Goal: Information Seeking & Learning: Understand process/instructions

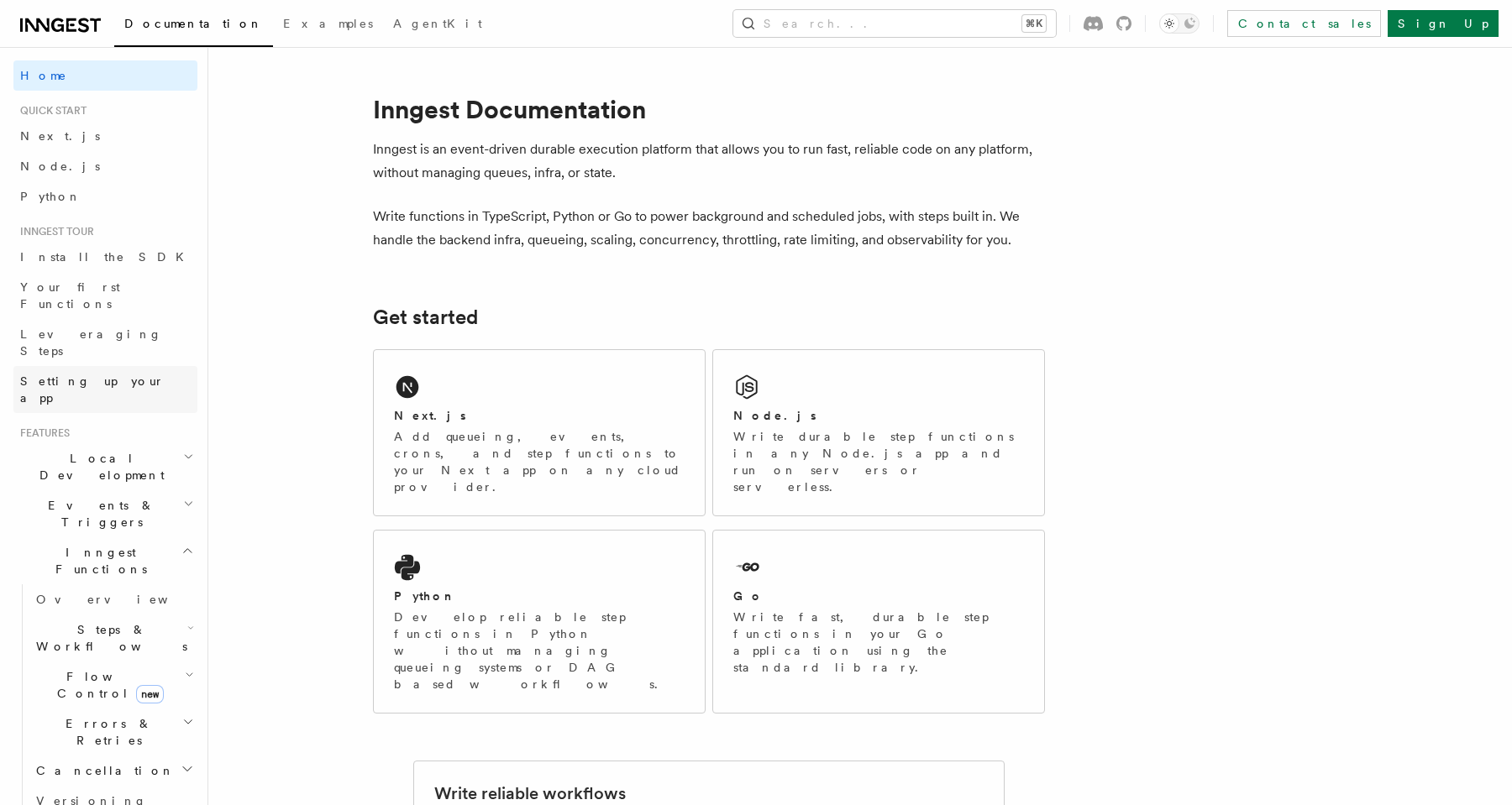
click at [163, 366] on link "Setting up your app" at bounding box center [104, 390] width 184 height 47
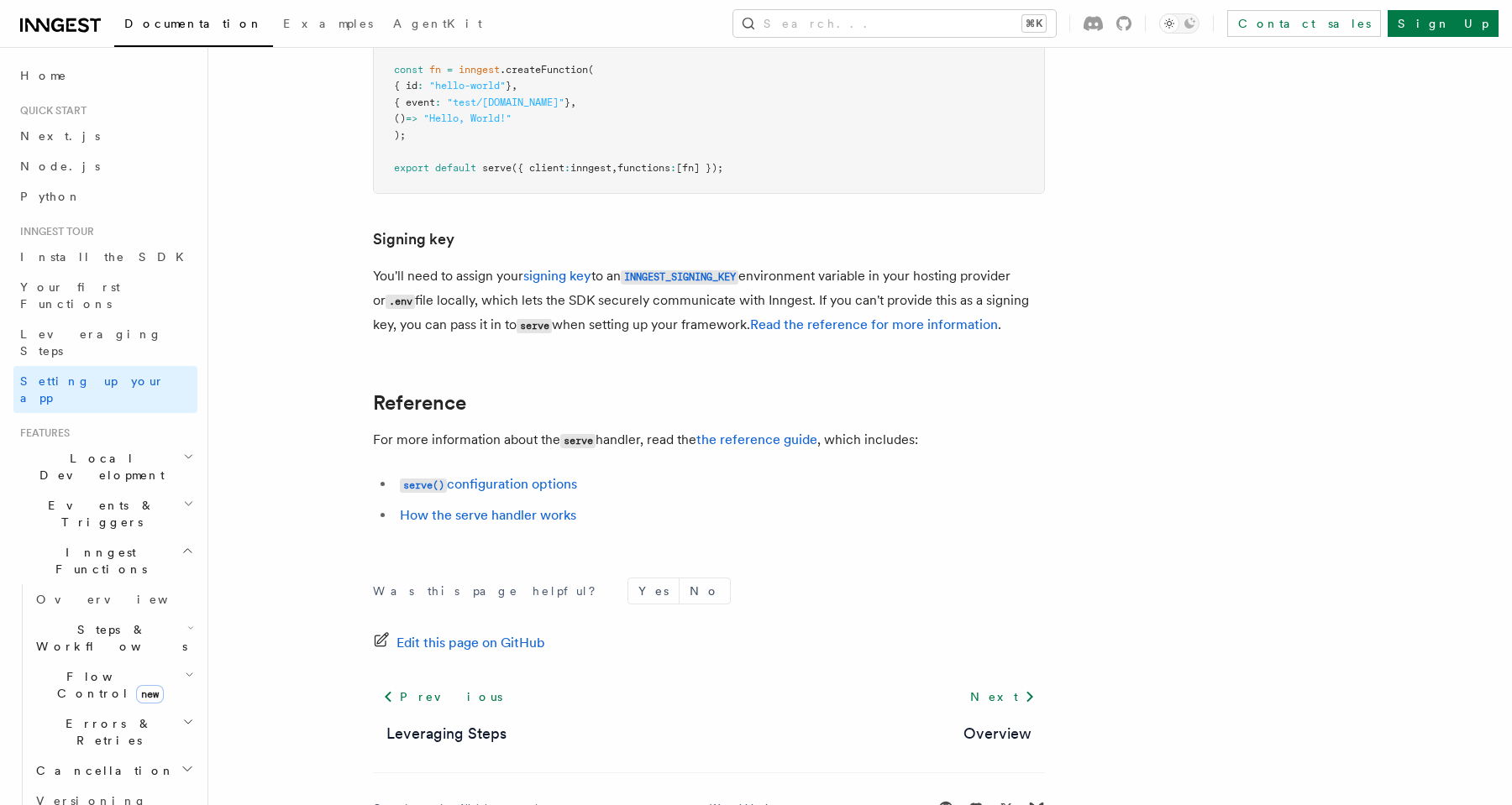
click at [127, 538] on h2 "Inngest Functions" at bounding box center [104, 561] width 184 height 47
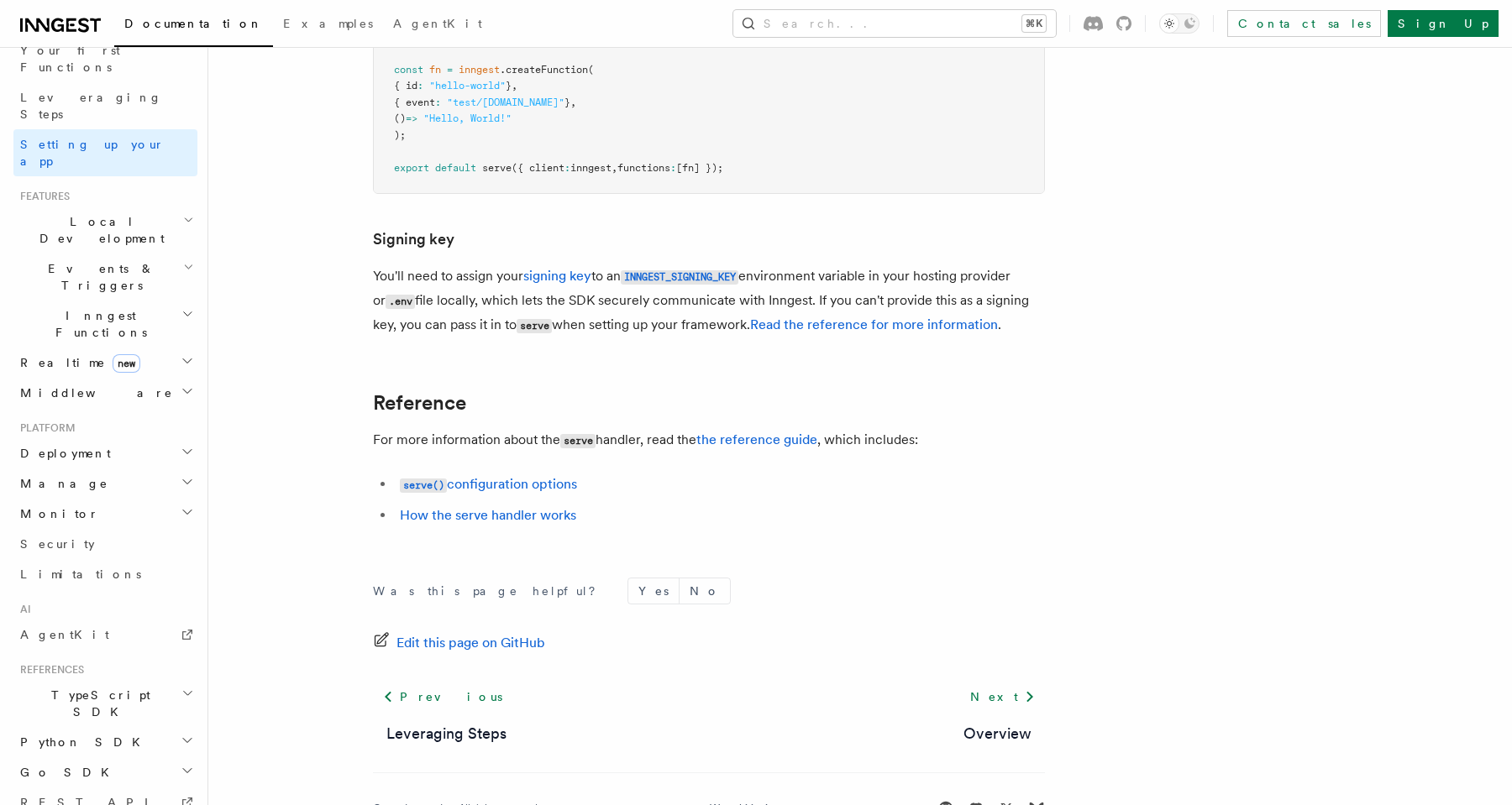
scroll to position [238, 0]
click at [134, 438] on h2 "Deployment" at bounding box center [104, 453] width 184 height 30
click at [124, 467] on link "Overview" at bounding box center [113, 482] width 168 height 30
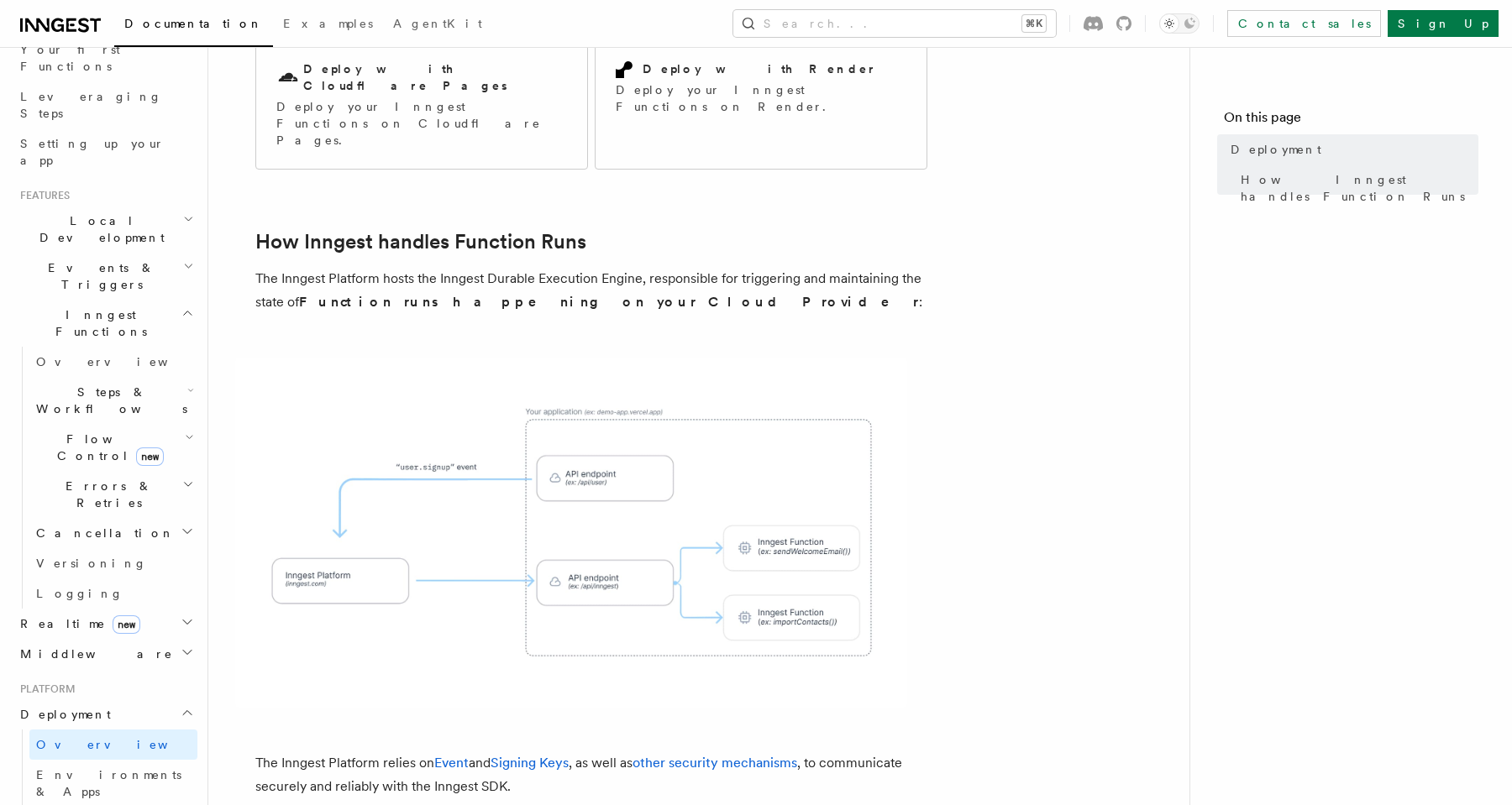
scroll to position [533, 0]
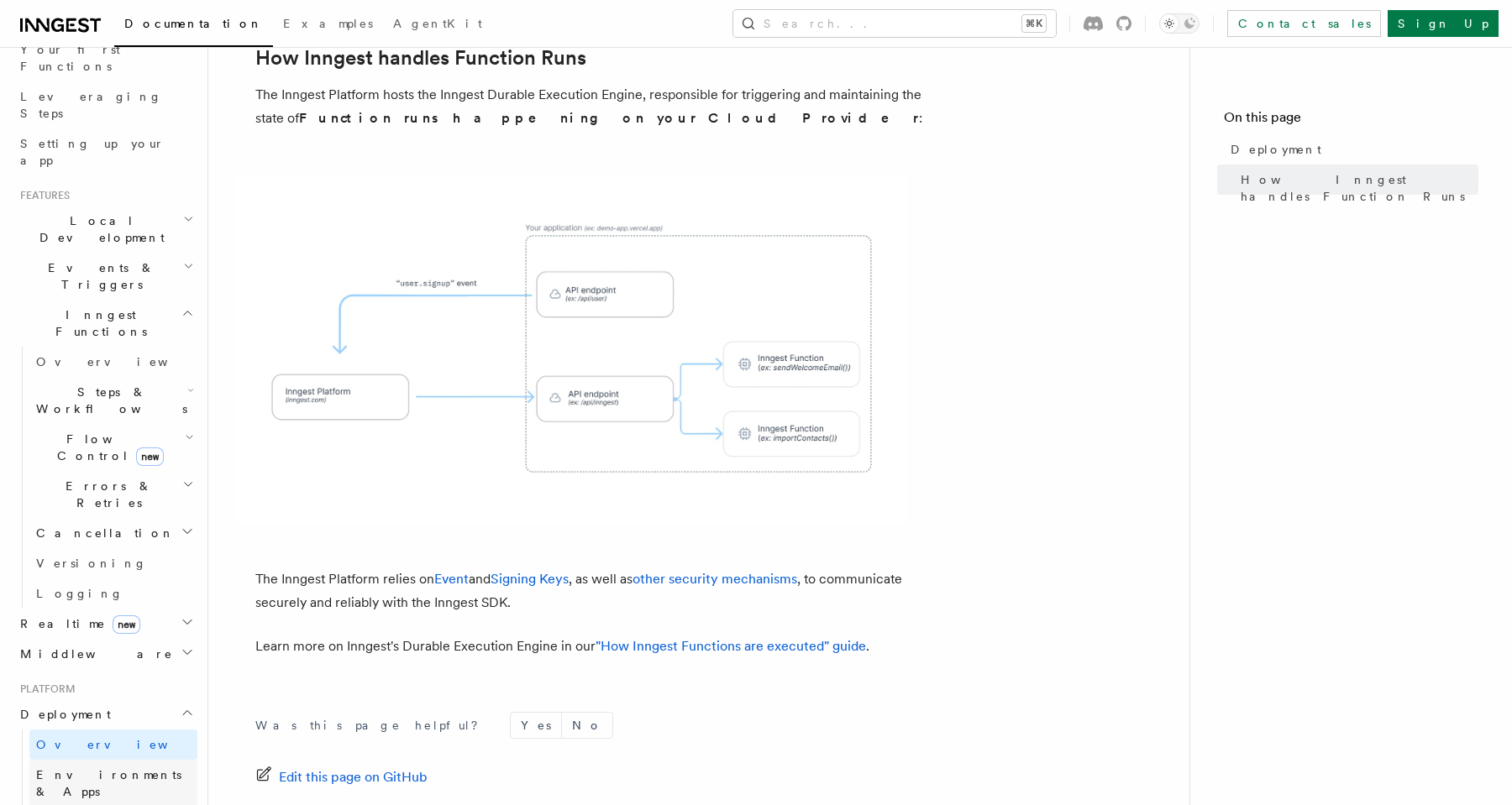
click at [146, 760] on link "Environments & Apps" at bounding box center [113, 783] width 168 height 47
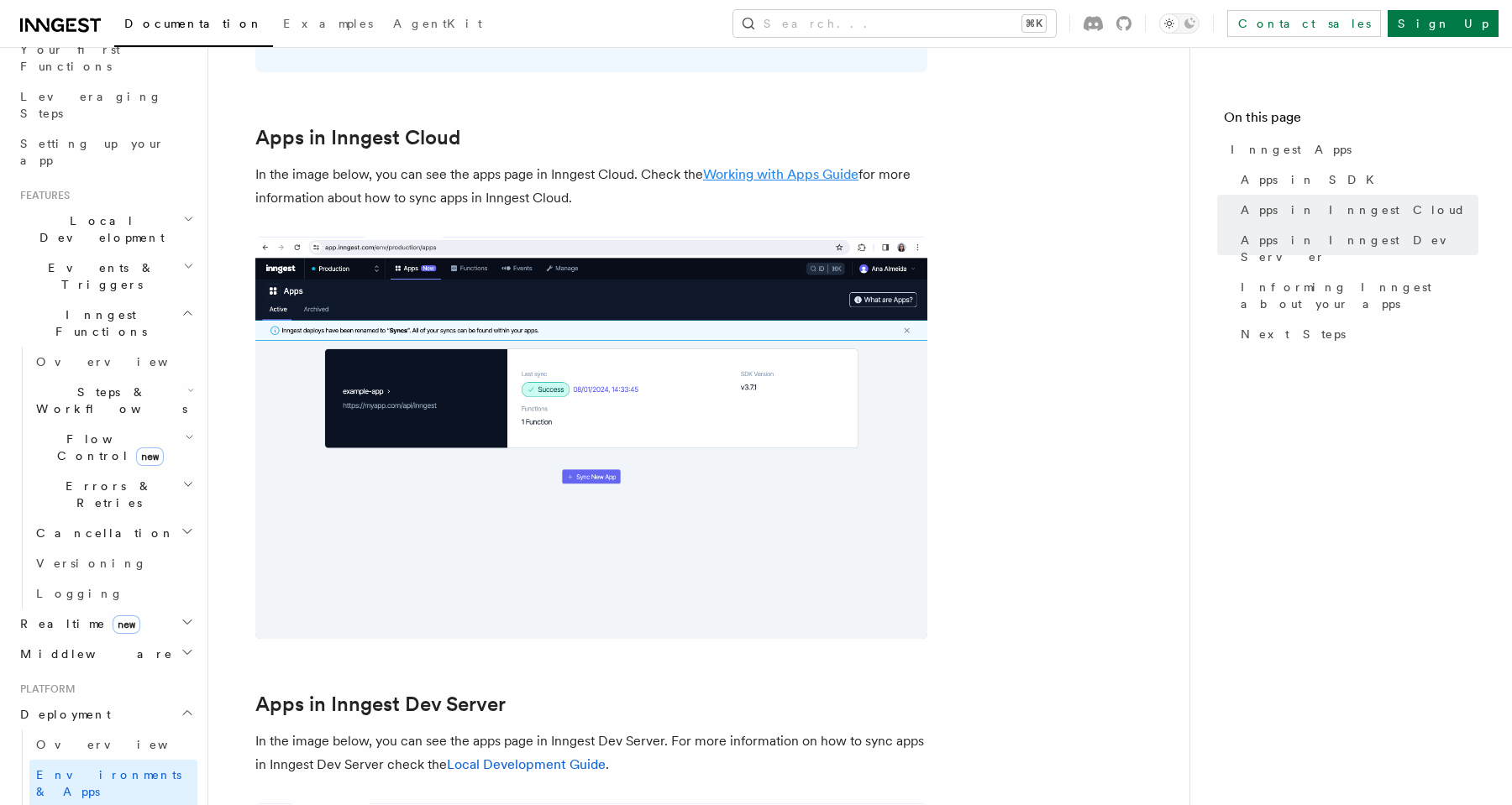
scroll to position [1244, 0]
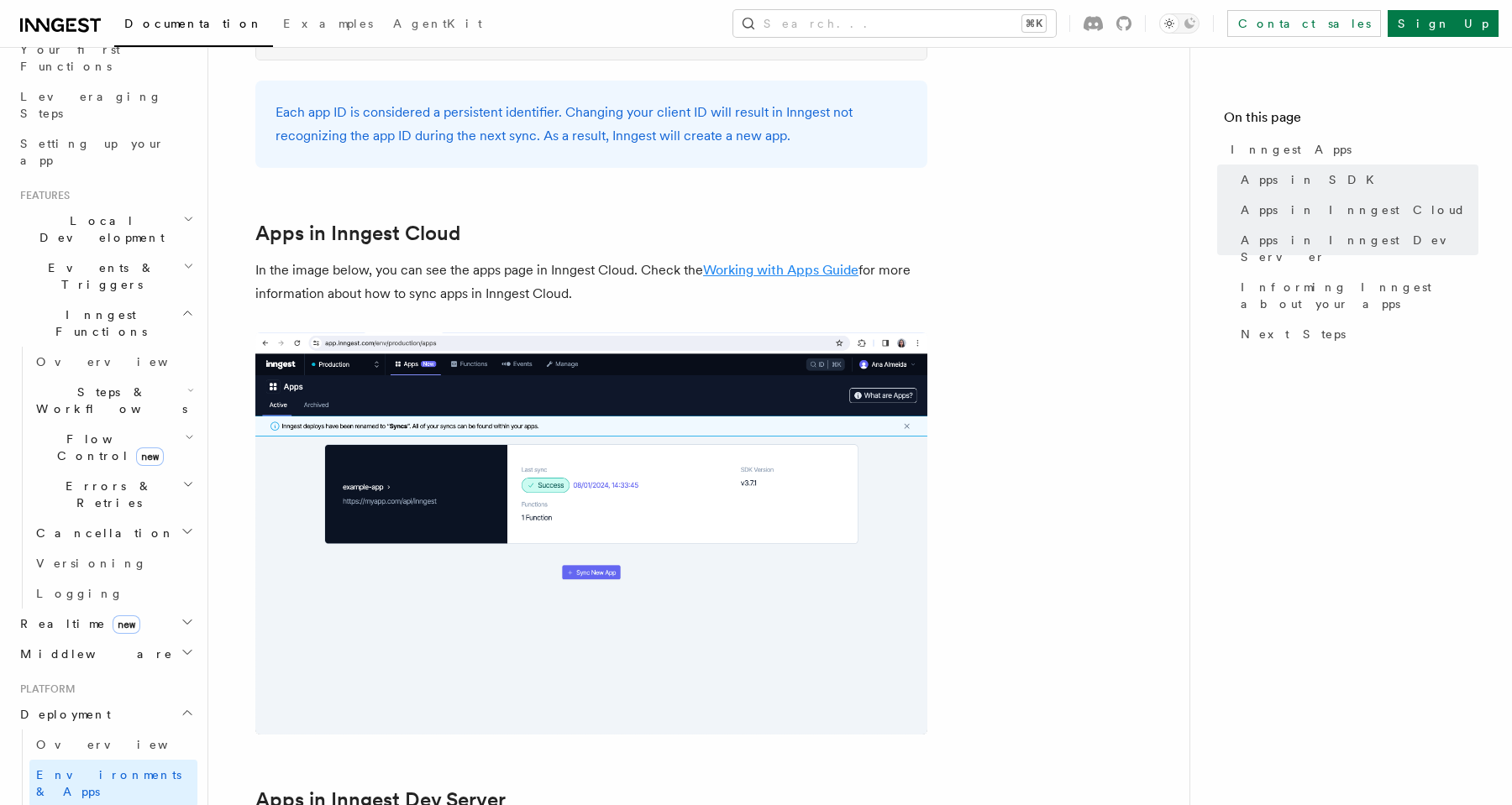
click at [748, 263] on link "Working with Apps Guide" at bounding box center [781, 270] width 156 height 16
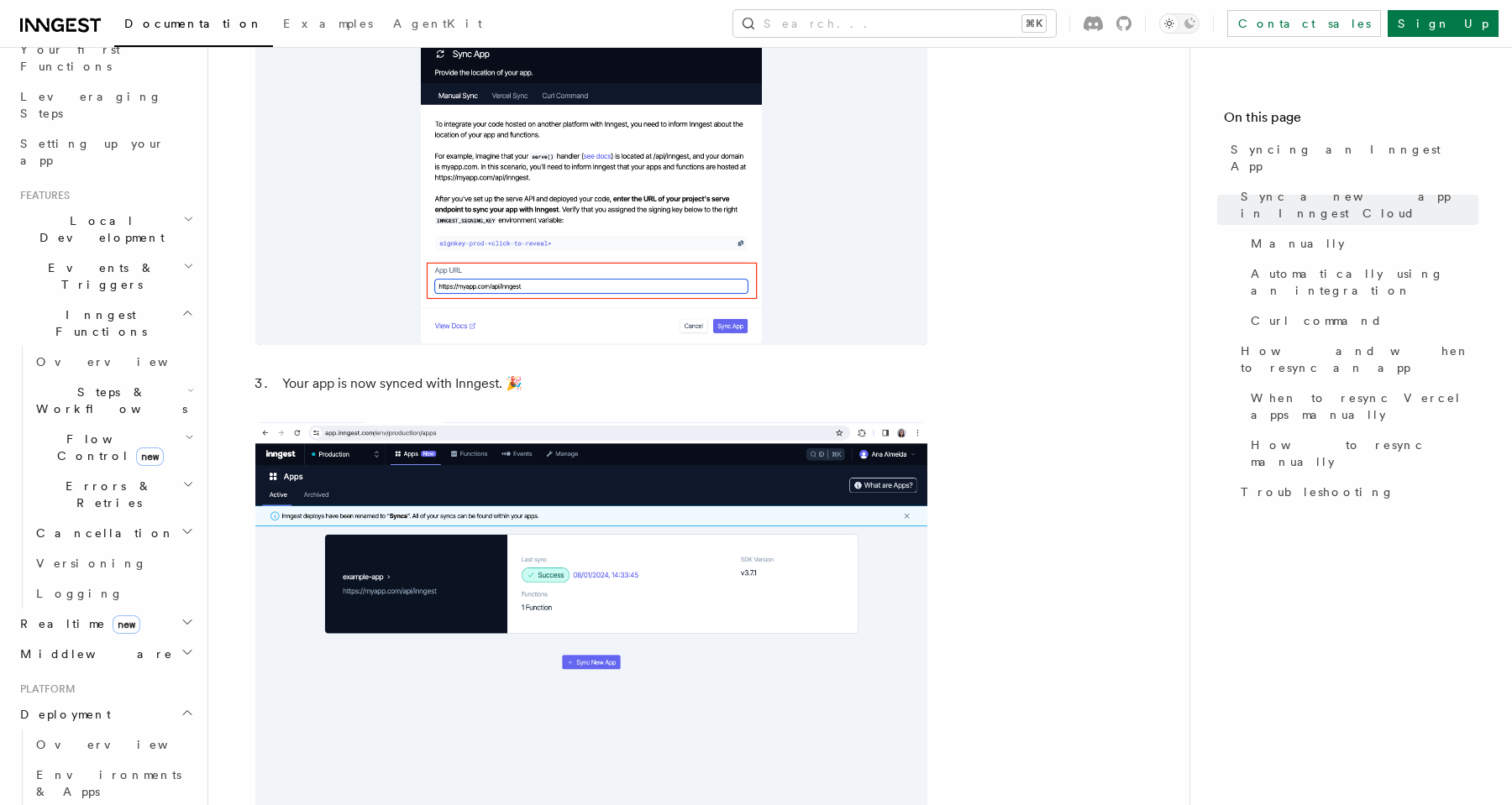
scroll to position [1564, 0]
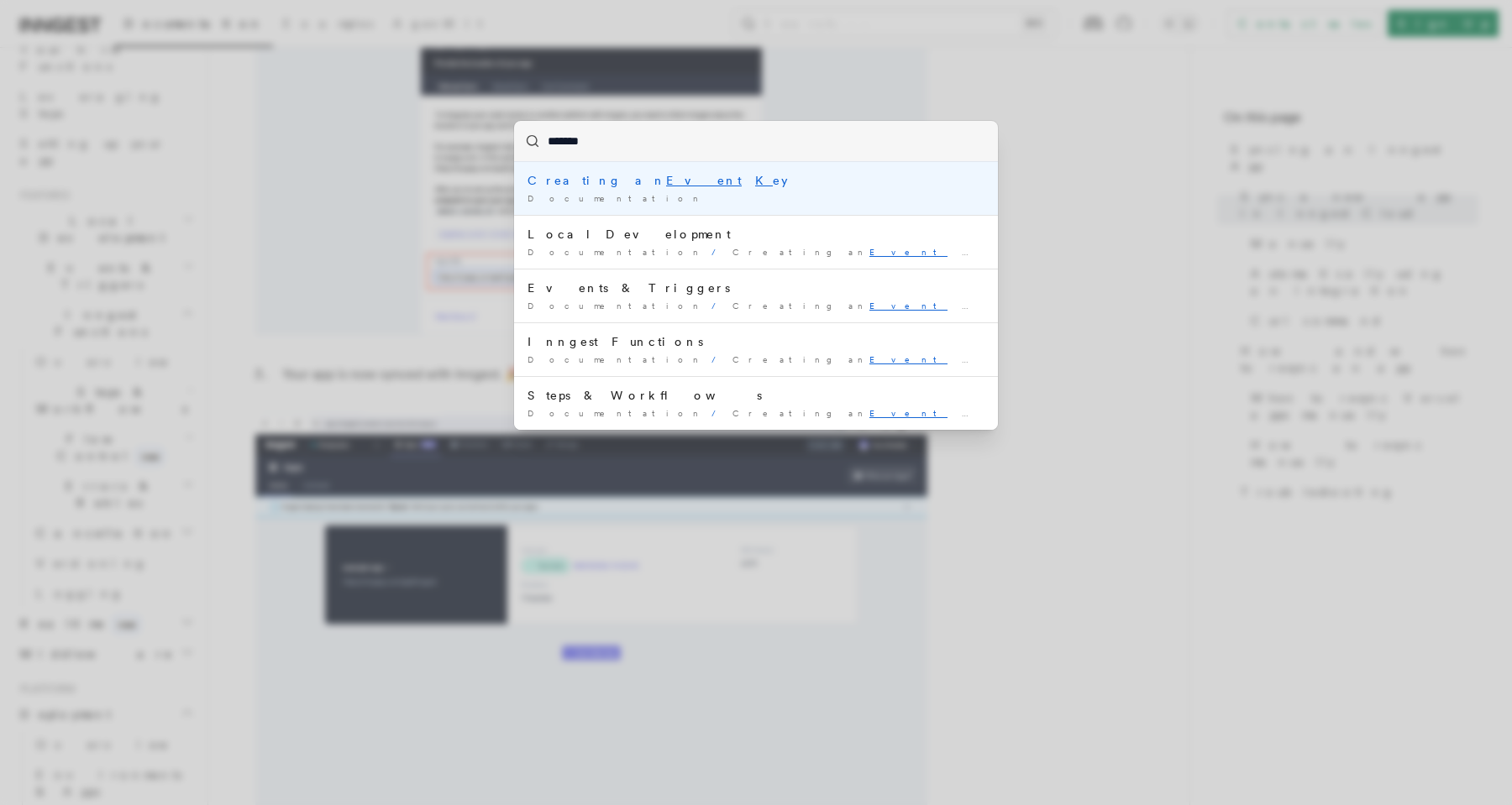
type input "********"
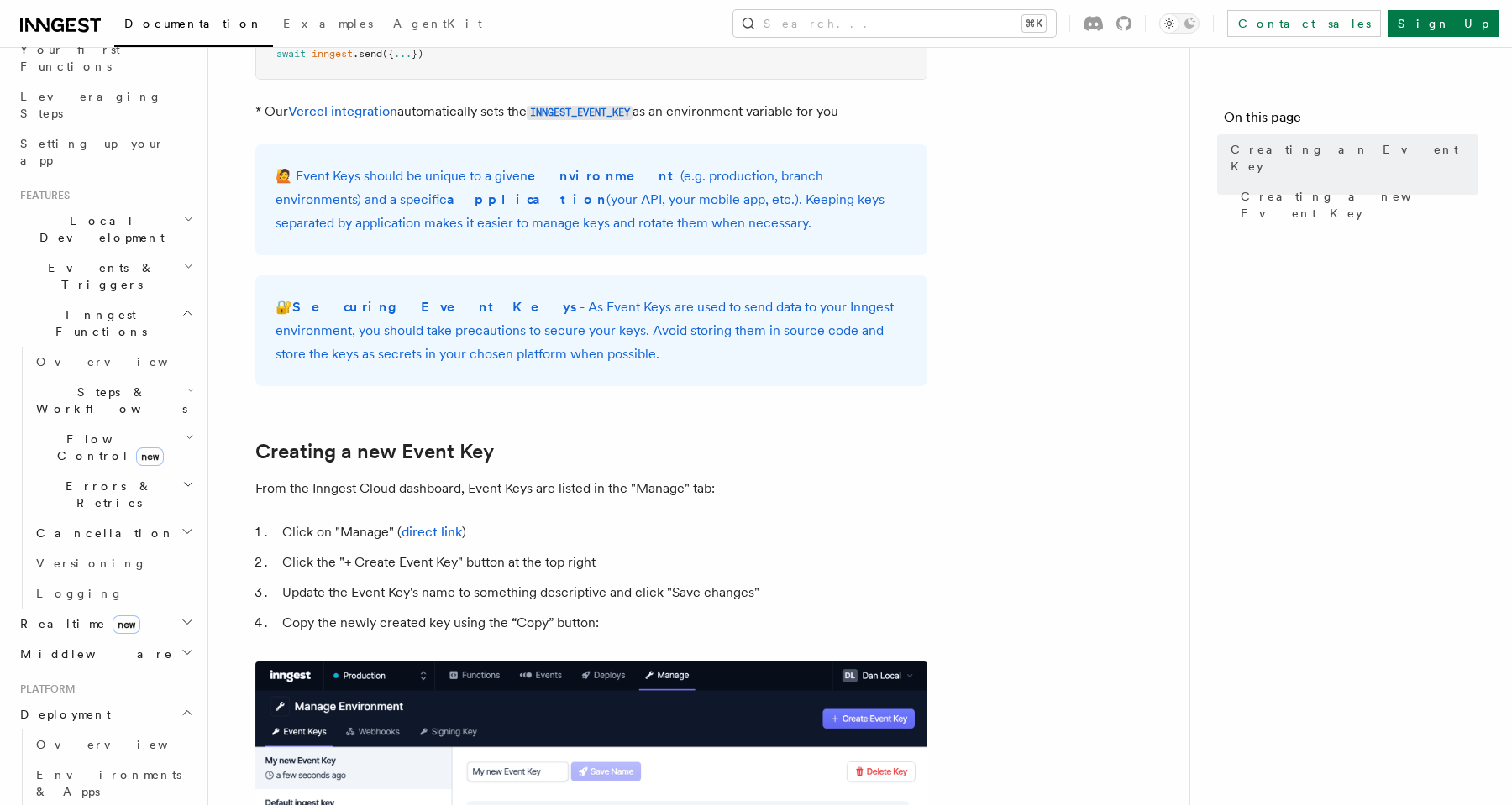
scroll to position [410, 0]
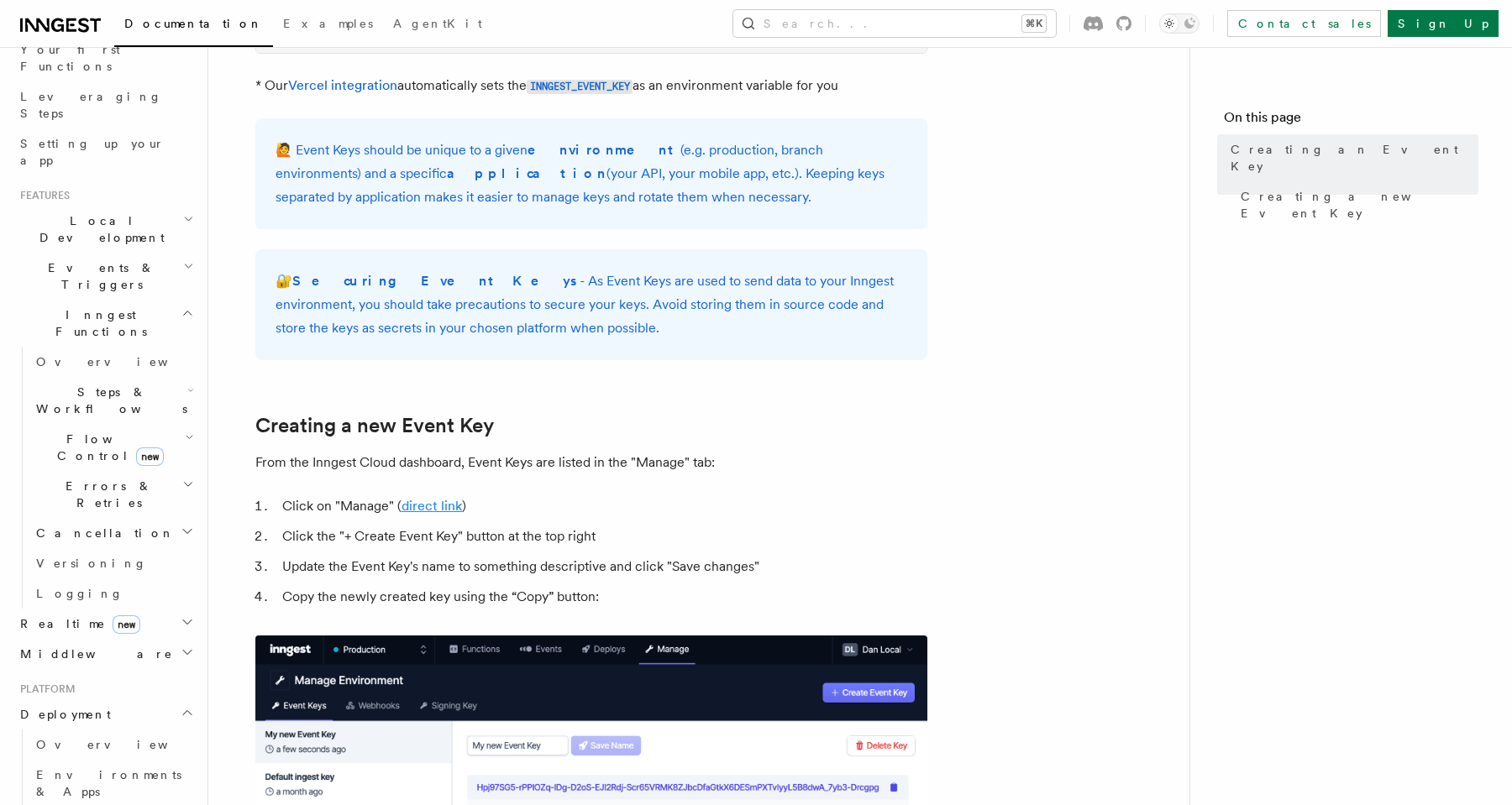
click at [443, 505] on link "direct link" at bounding box center [431, 506] width 60 height 16
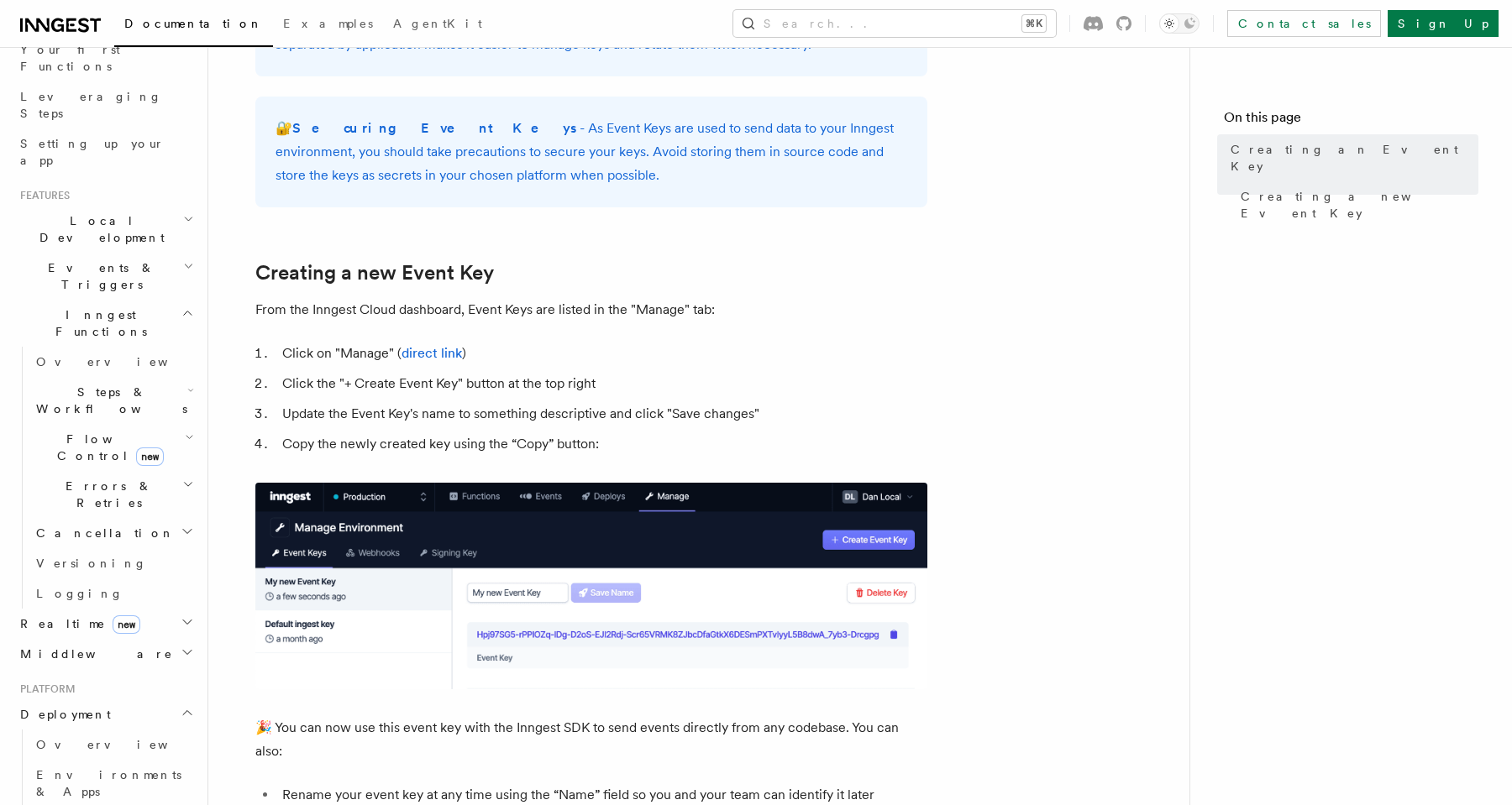
scroll to position [569, 0]
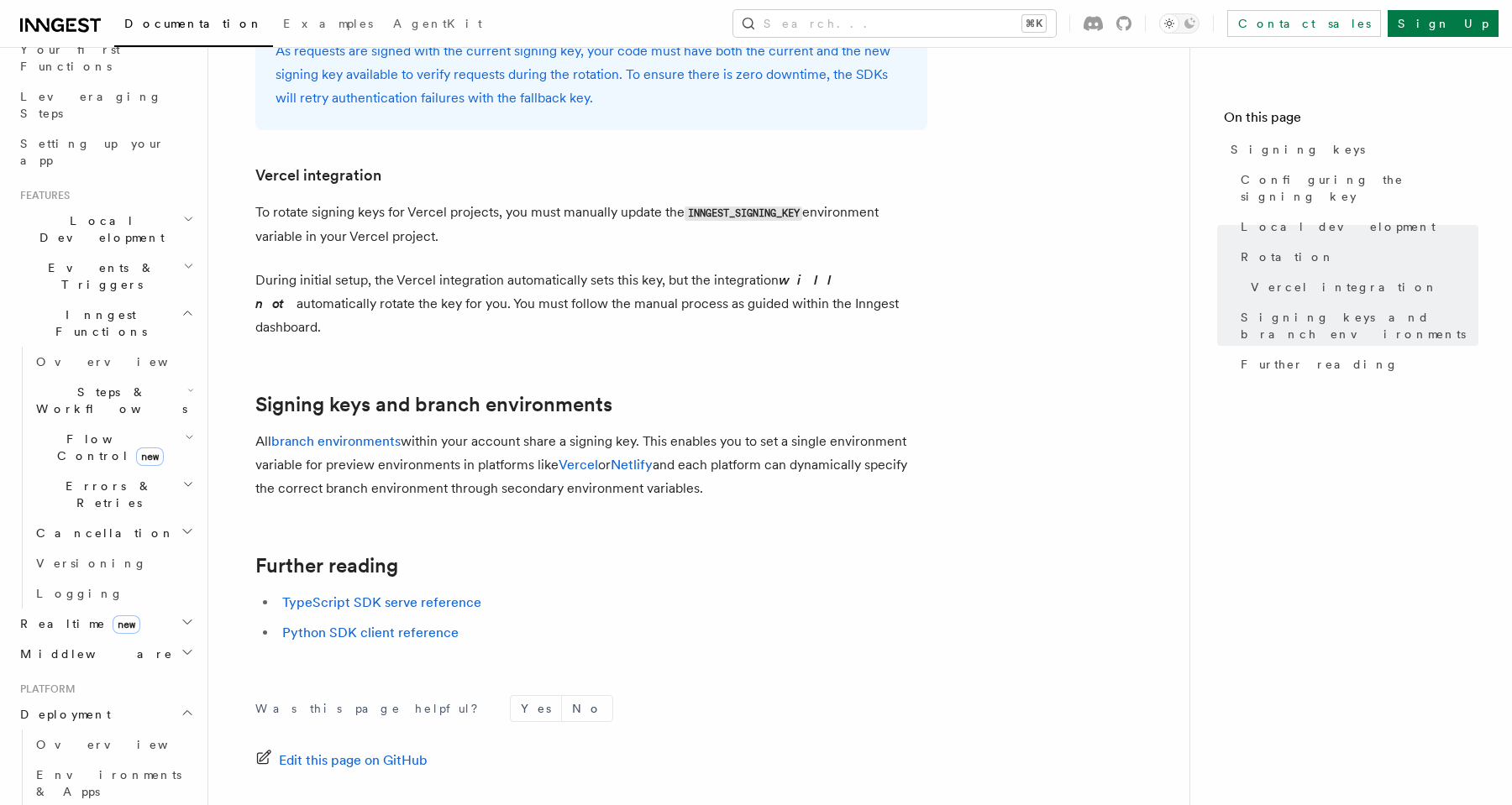
scroll to position [1635, 0]
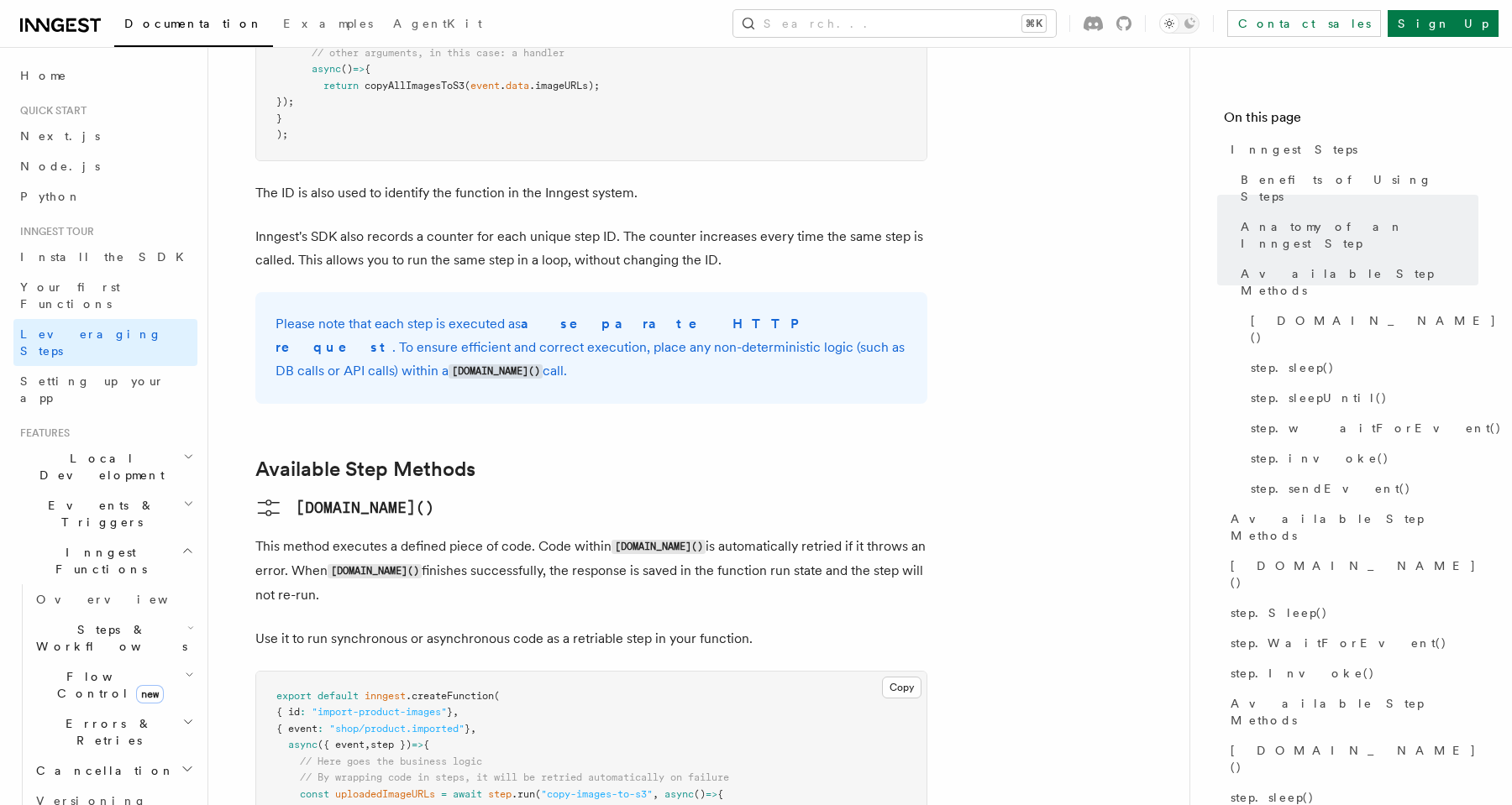
scroll to position [1037, 0]
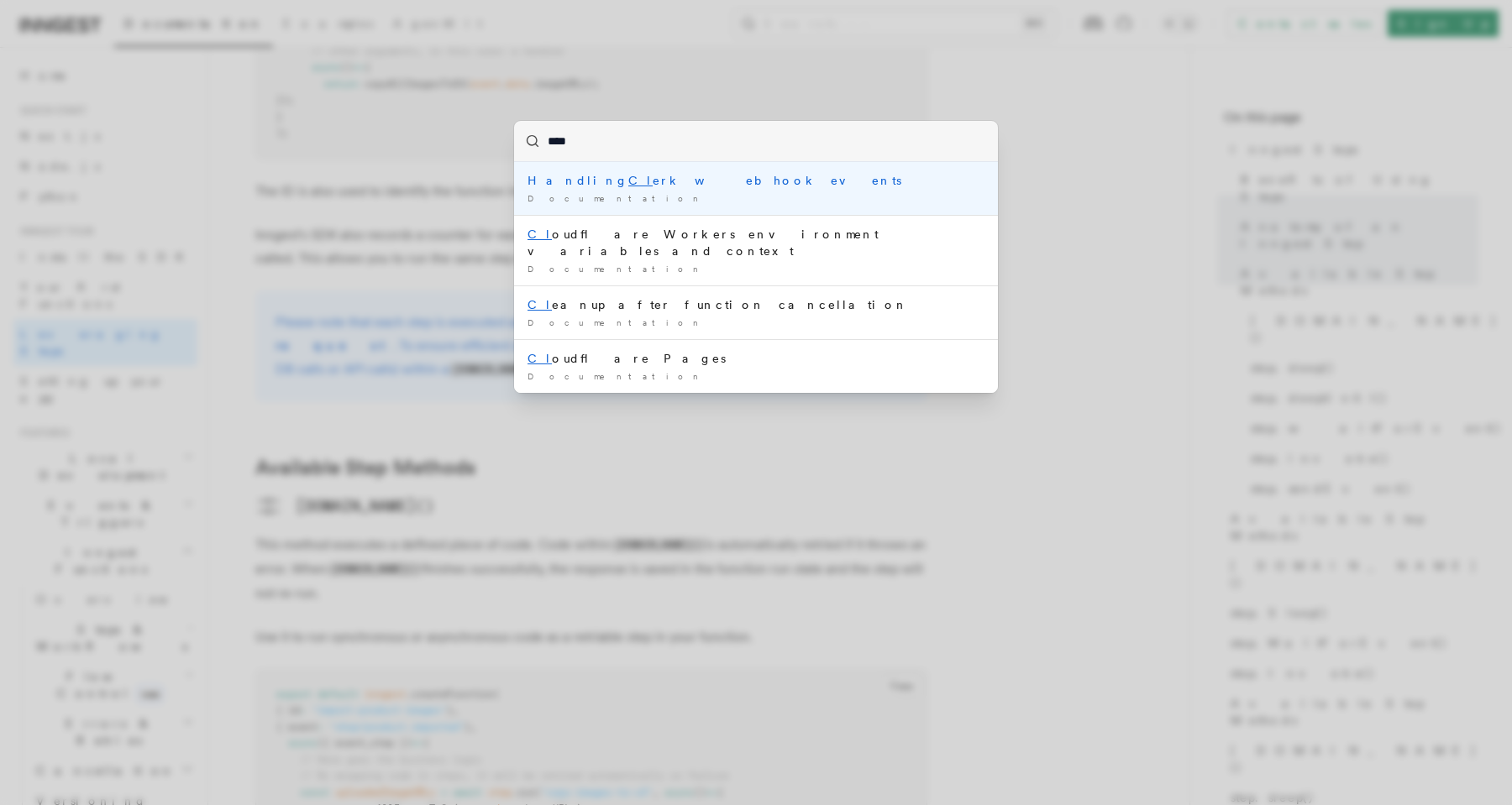
type input "*****"
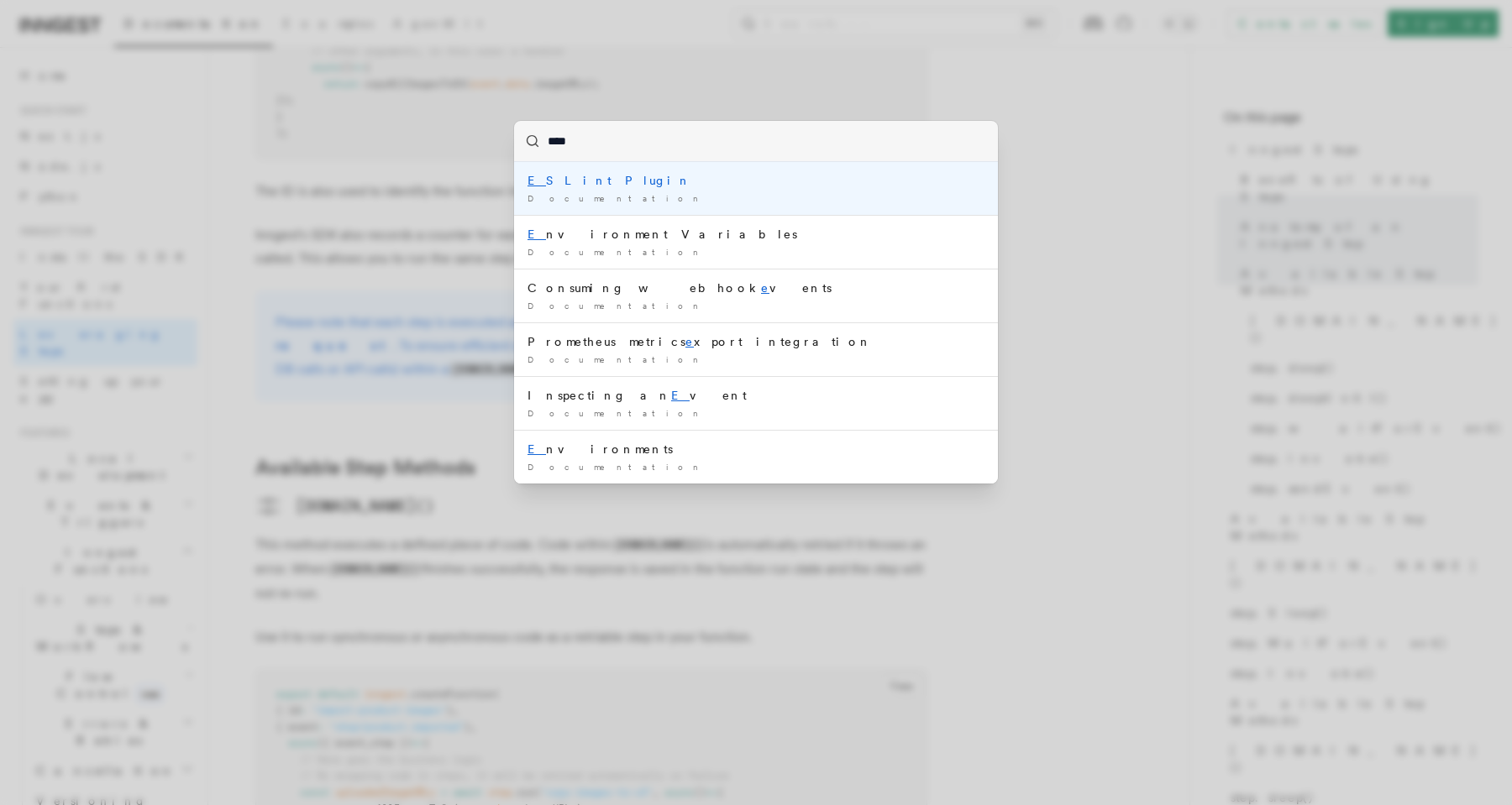
type input "*****"
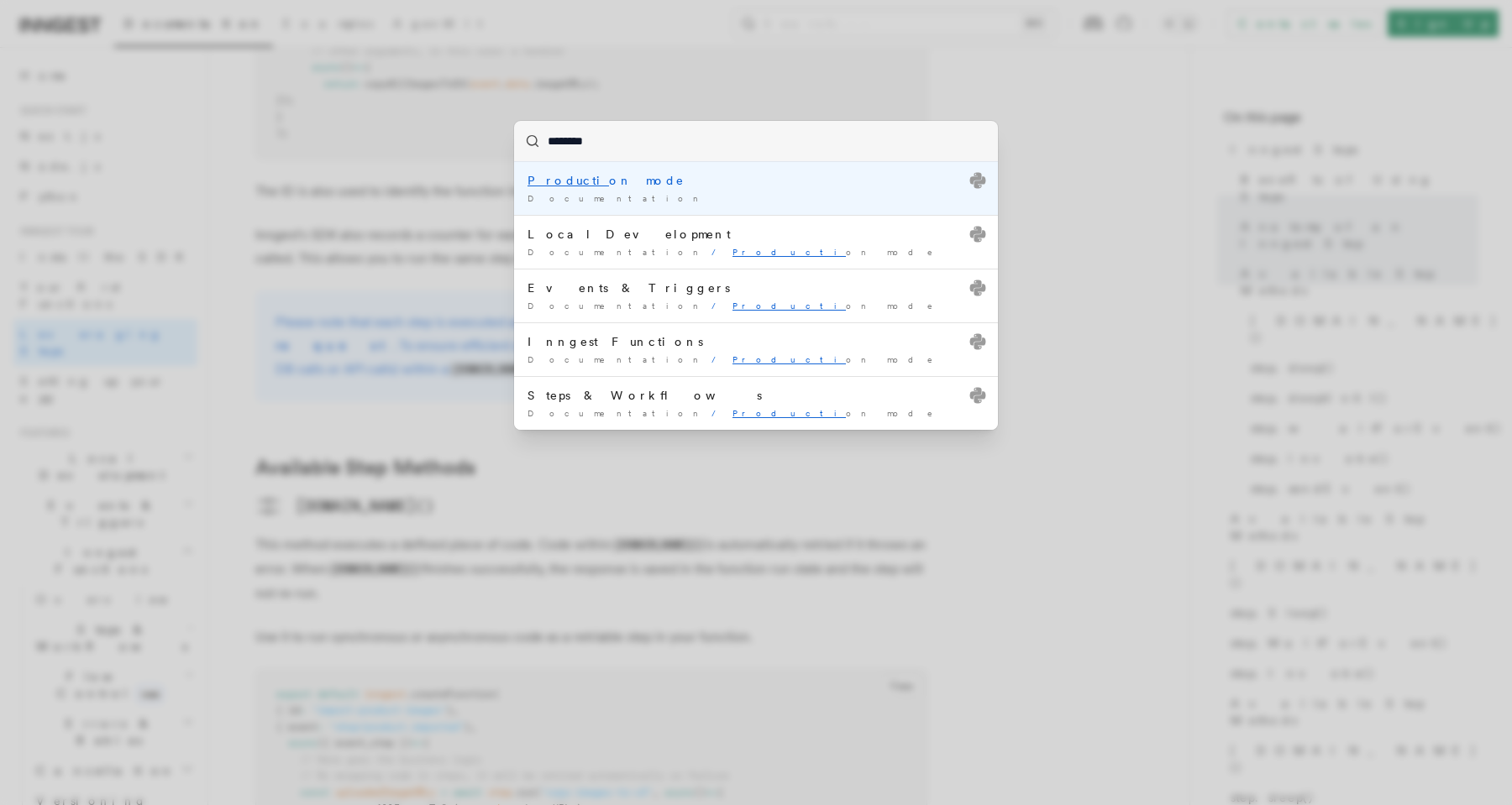
type input "*********"
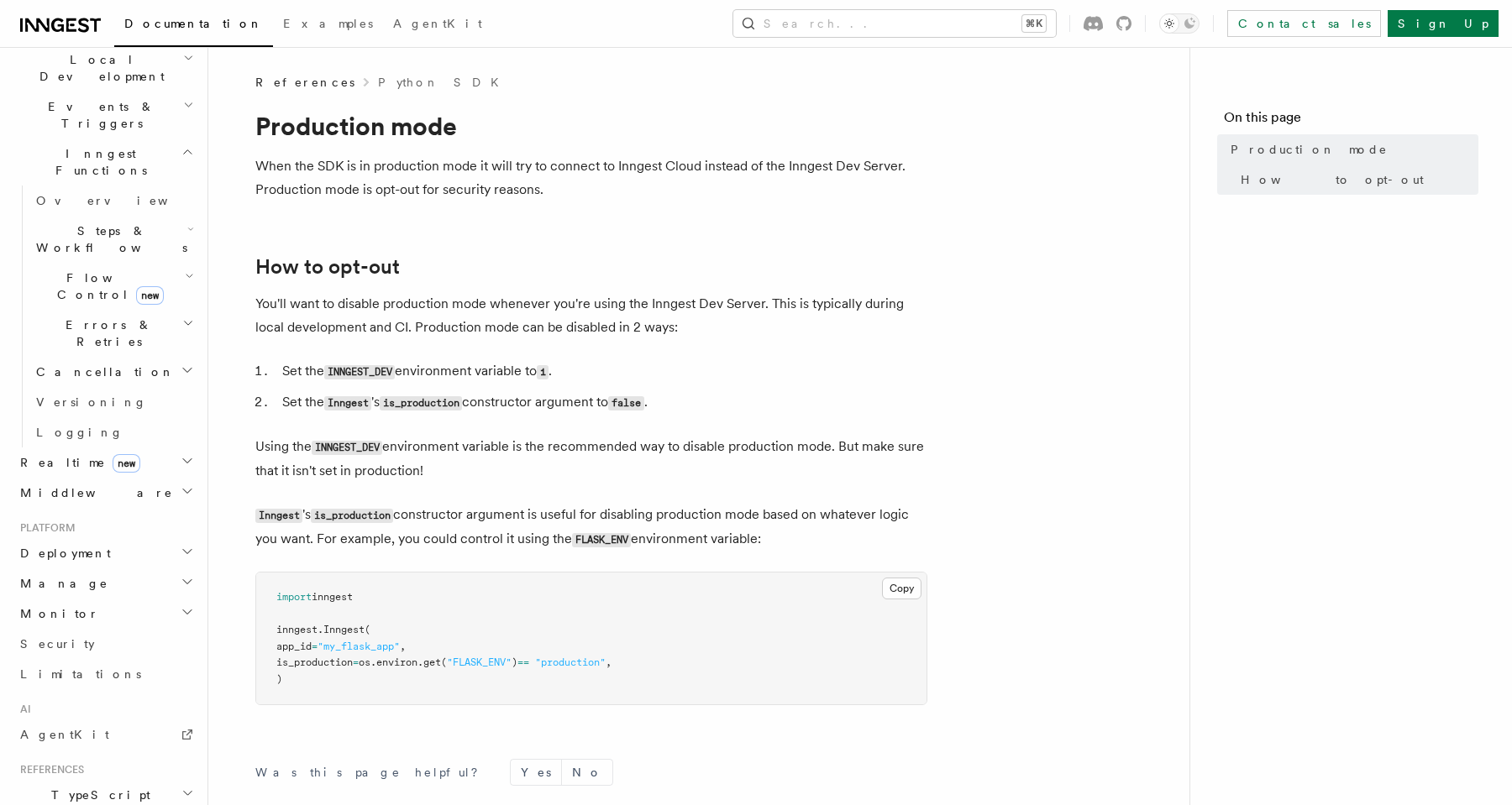
scroll to position [417, 0]
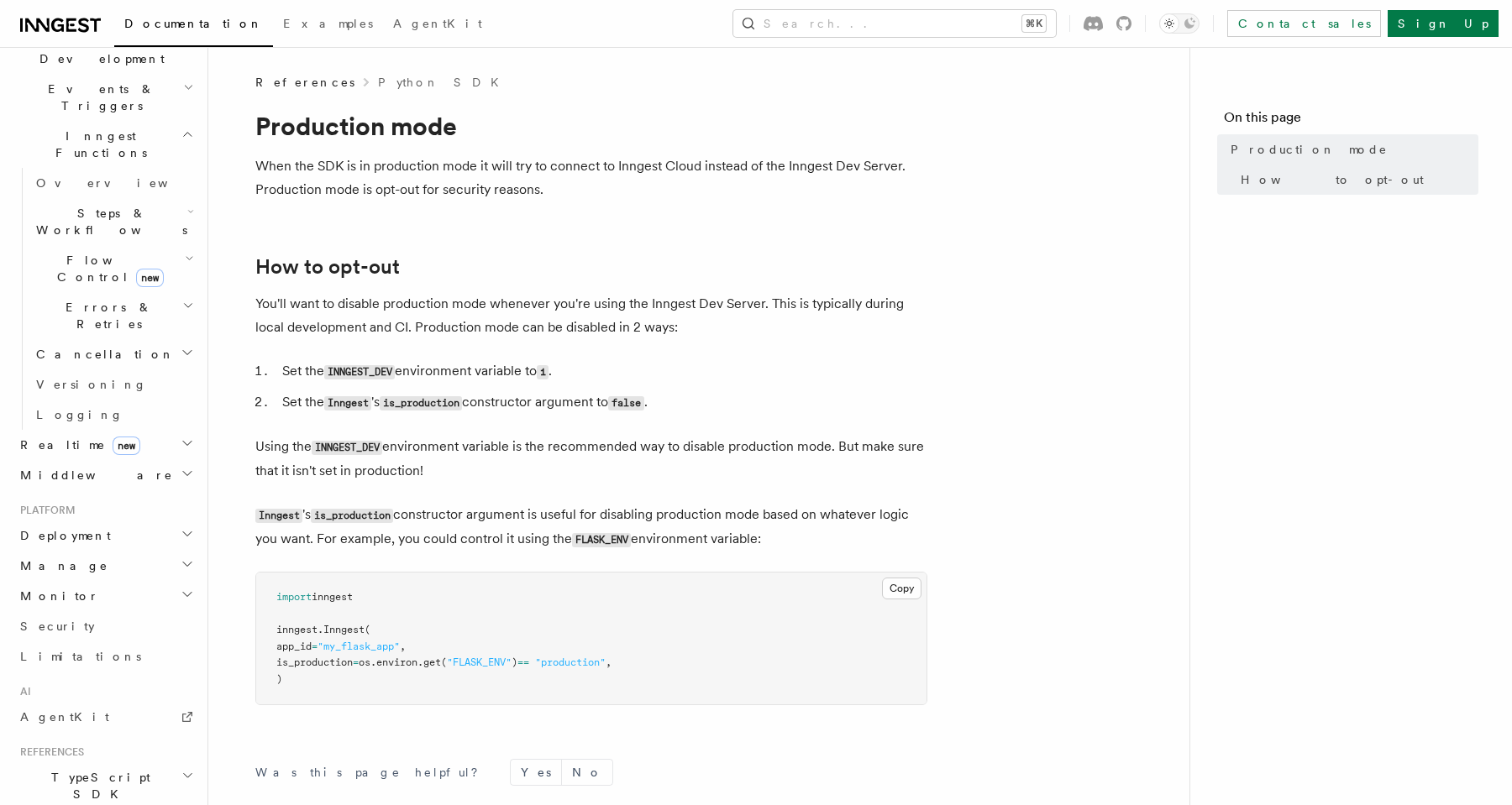
click at [136, 520] on h2 "Deployment" at bounding box center [104, 535] width 184 height 30
click at [133, 581] on link "Environments & Apps" at bounding box center [113, 605] width 168 height 47
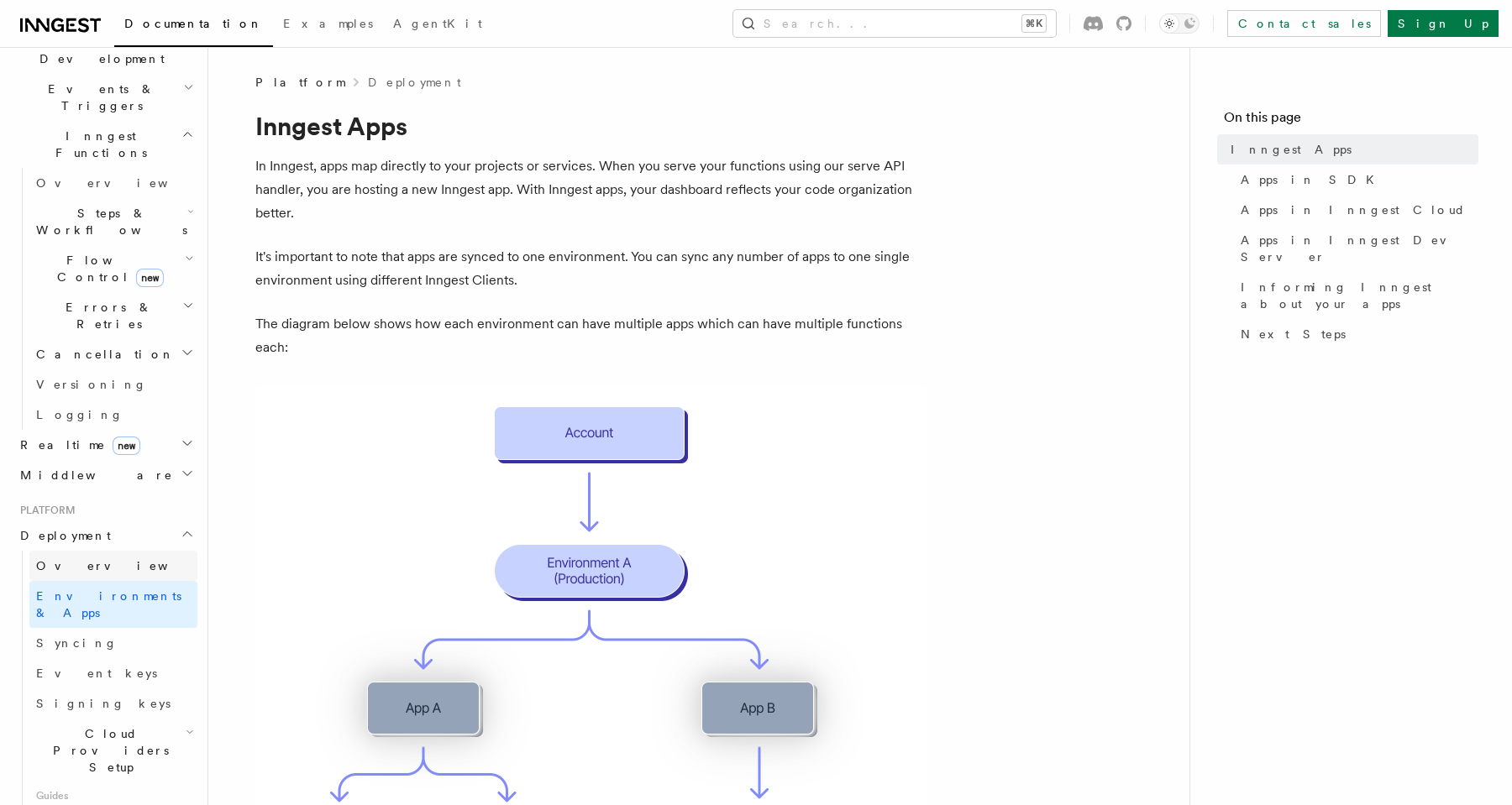
click at [144, 551] on link "Overview" at bounding box center [113, 566] width 168 height 30
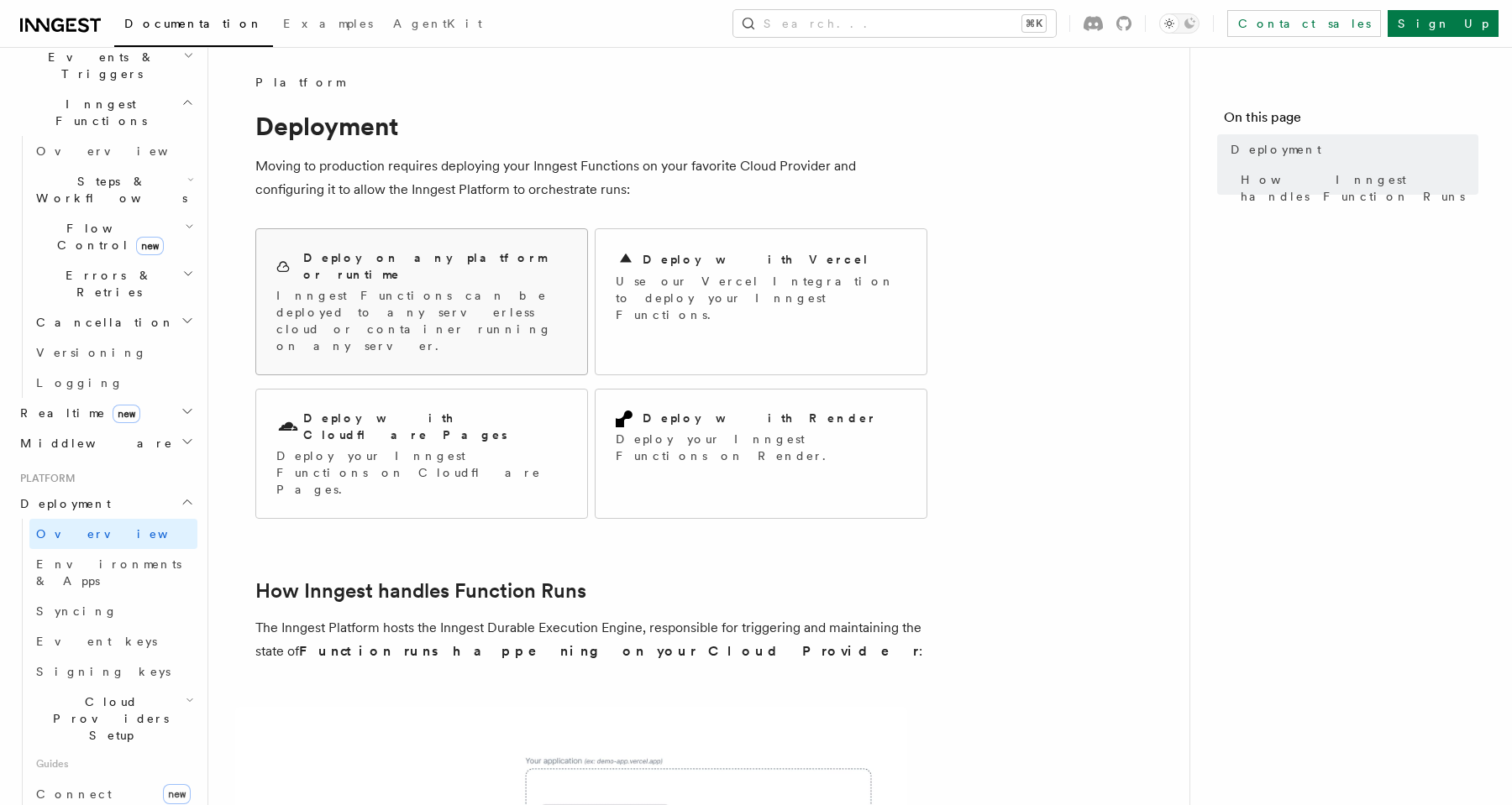
scroll to position [449, 0]
click at [305, 288] on p "Inngest Functions can be deployed to any serverless cloud or container running …" at bounding box center [421, 320] width 291 height 67
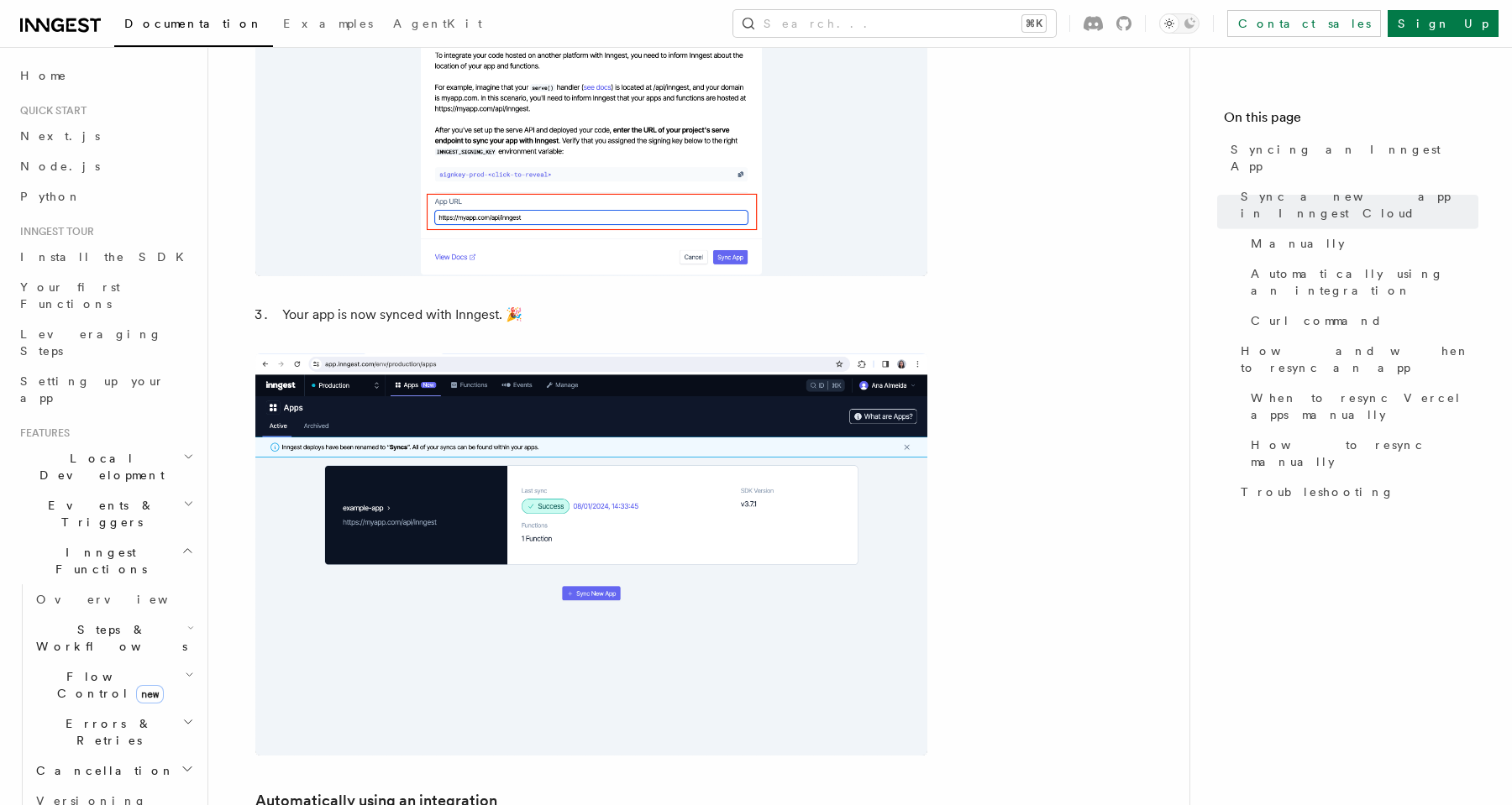
scroll to position [1663, 0]
